Goal: Transaction & Acquisition: Purchase product/service

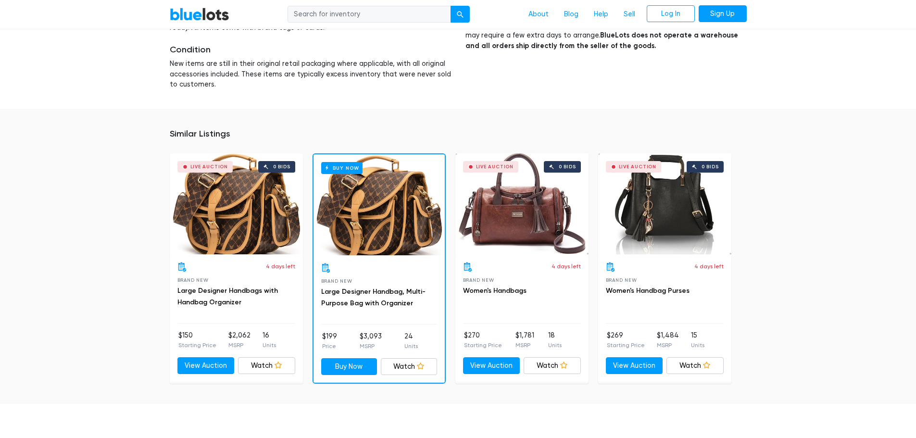
scroll to position [673, 0]
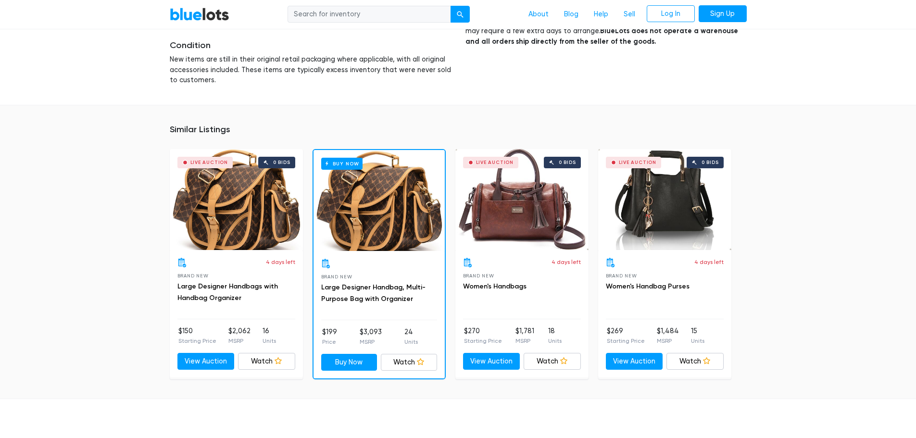
click at [380, 229] on div "Buy Now" at bounding box center [379, 200] width 131 height 101
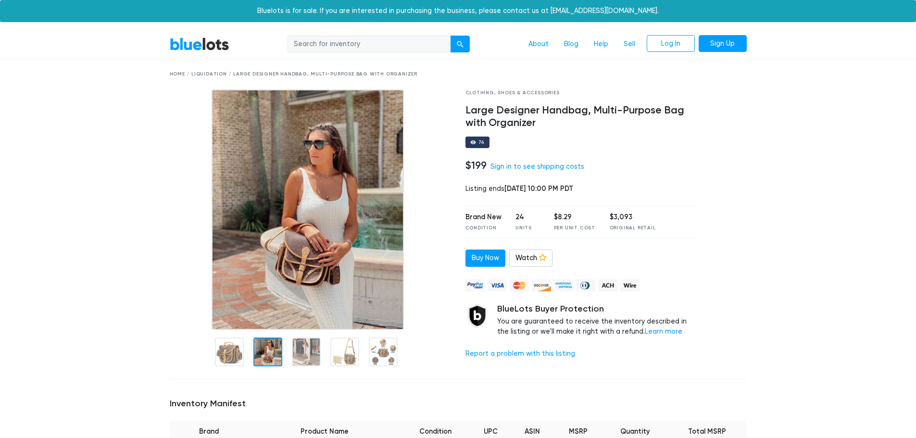
click at [270, 356] on div at bounding box center [267, 352] width 29 height 29
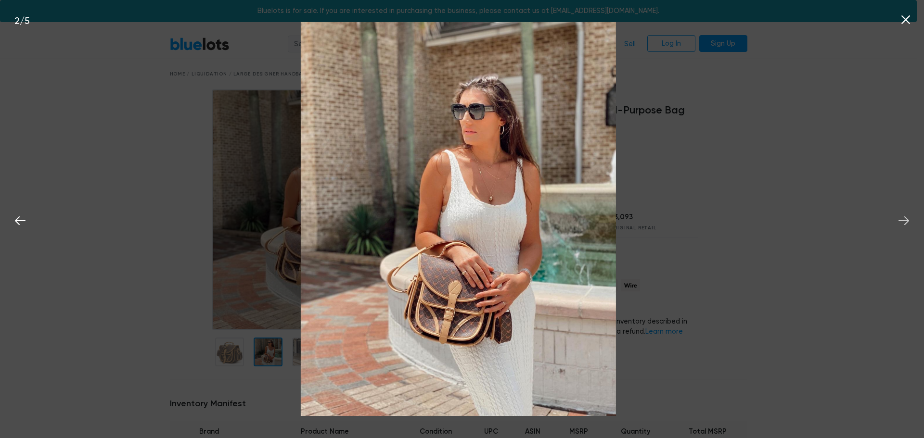
click at [903, 219] on icon at bounding box center [903, 221] width 14 height 14
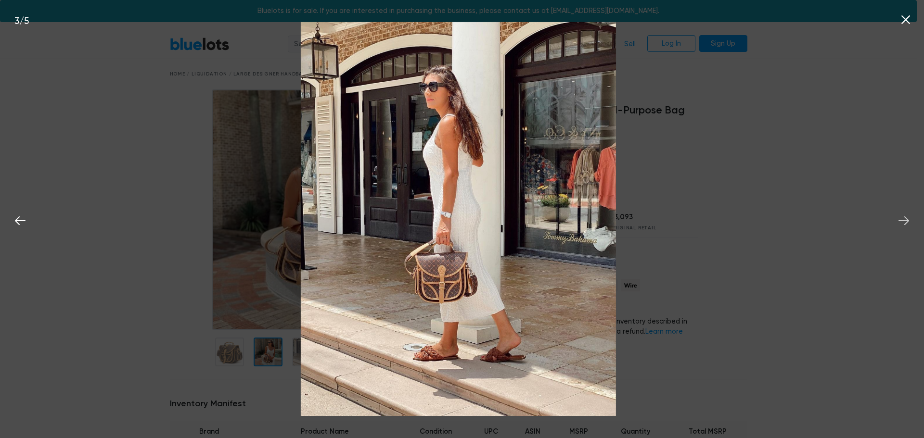
click at [903, 219] on icon at bounding box center [903, 221] width 14 height 14
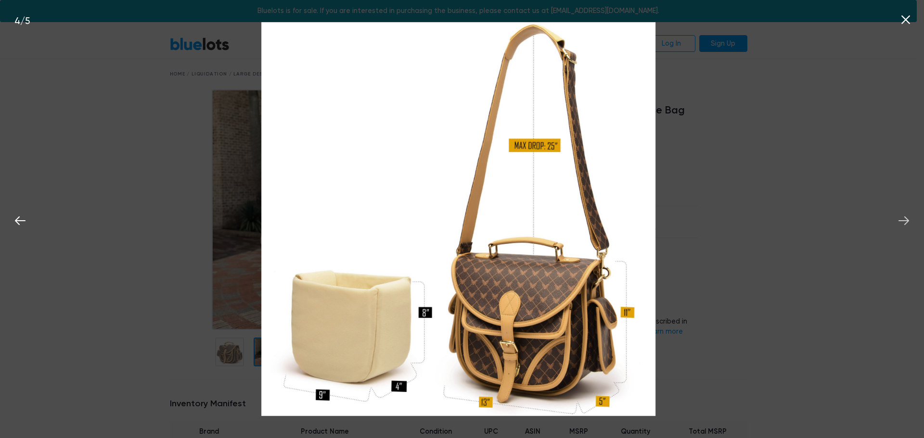
click at [903, 219] on icon at bounding box center [903, 221] width 14 height 14
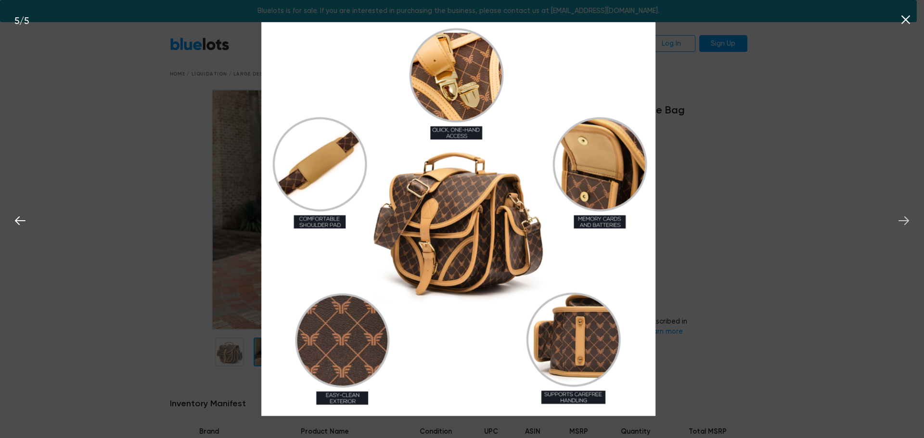
click at [903, 219] on icon at bounding box center [903, 221] width 14 height 14
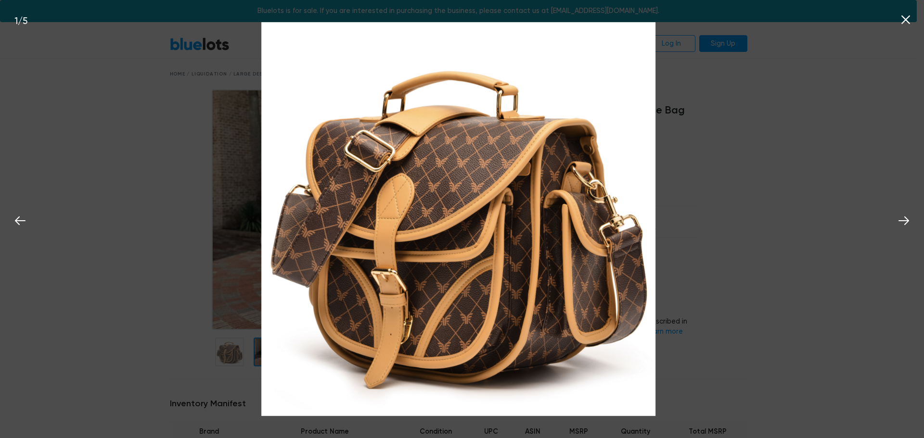
click at [807, 242] on div "1 / 5" at bounding box center [462, 219] width 924 height 438
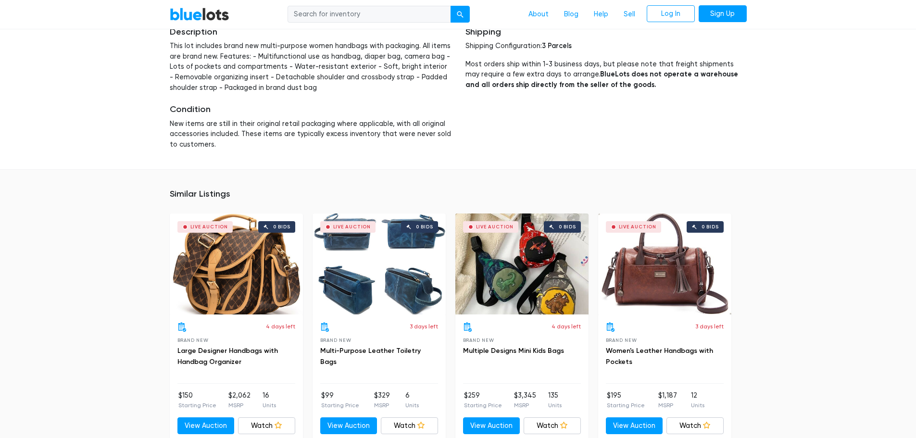
scroll to position [529, 0]
